Goal: Transaction & Acquisition: Purchase product/service

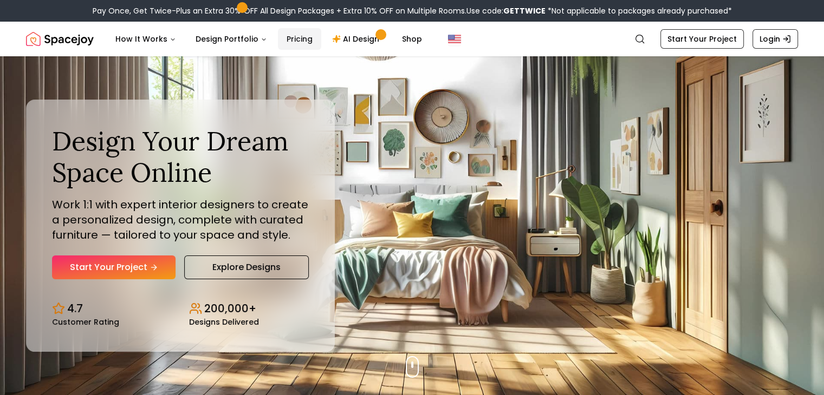
click at [298, 42] on link "Pricing" at bounding box center [299, 39] width 43 height 22
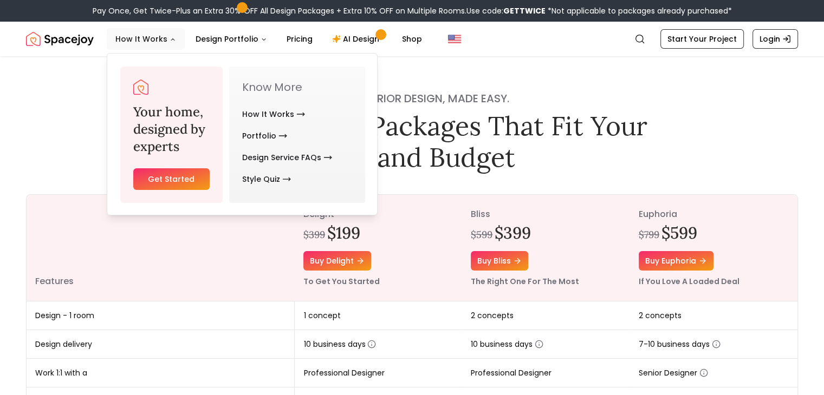
click at [157, 37] on button "How It Works" at bounding box center [146, 39] width 78 height 22
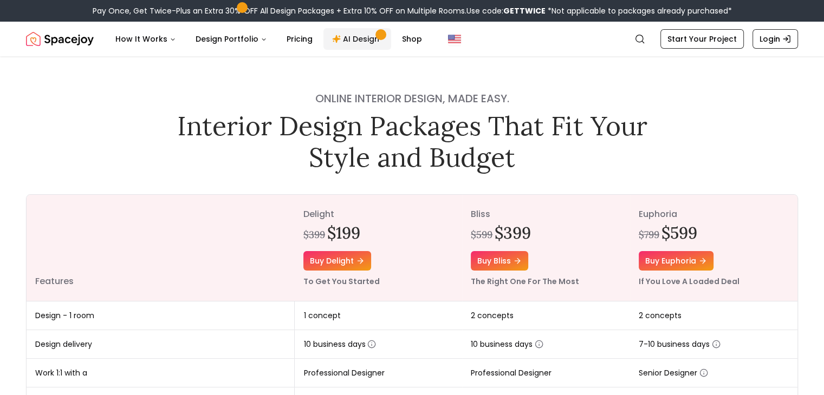
click at [364, 40] on link "AI Design" at bounding box center [357, 39] width 68 height 22
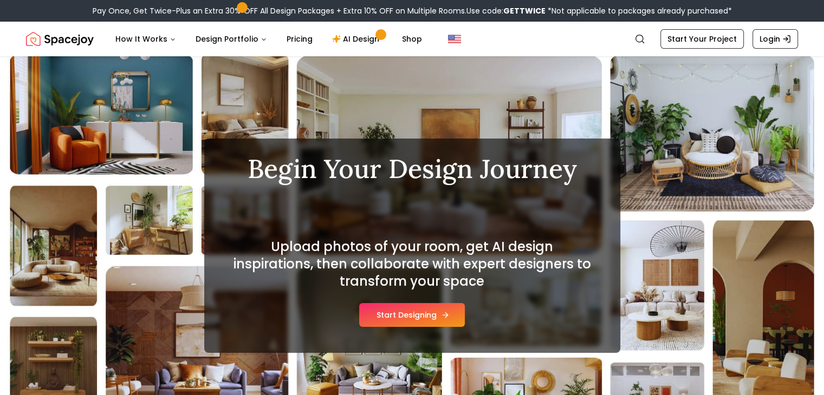
click at [395, 317] on button "Start Designing" at bounding box center [412, 315] width 106 height 24
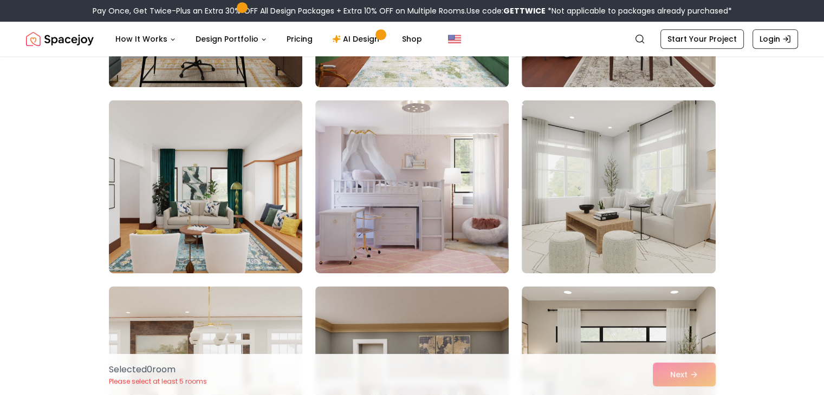
scroll to position [607, 0]
